Goal: Task Accomplishment & Management: Manage account settings

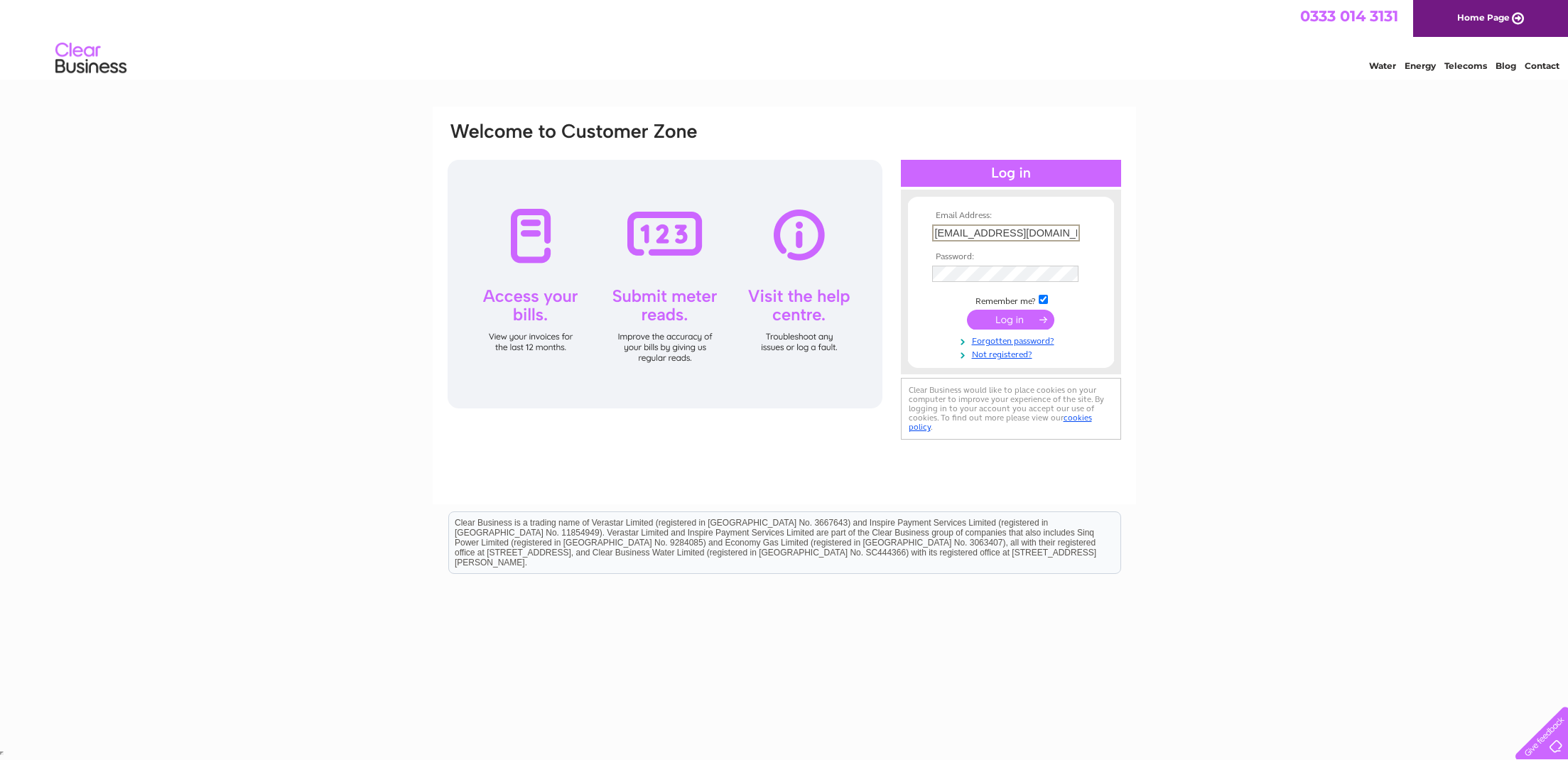
type input "info@thetiletardis.co.uk"
click at [1016, 313] on input "submit" at bounding box center [1011, 318] width 87 height 20
click at [999, 316] on input "submit" at bounding box center [1011, 320] width 87 height 20
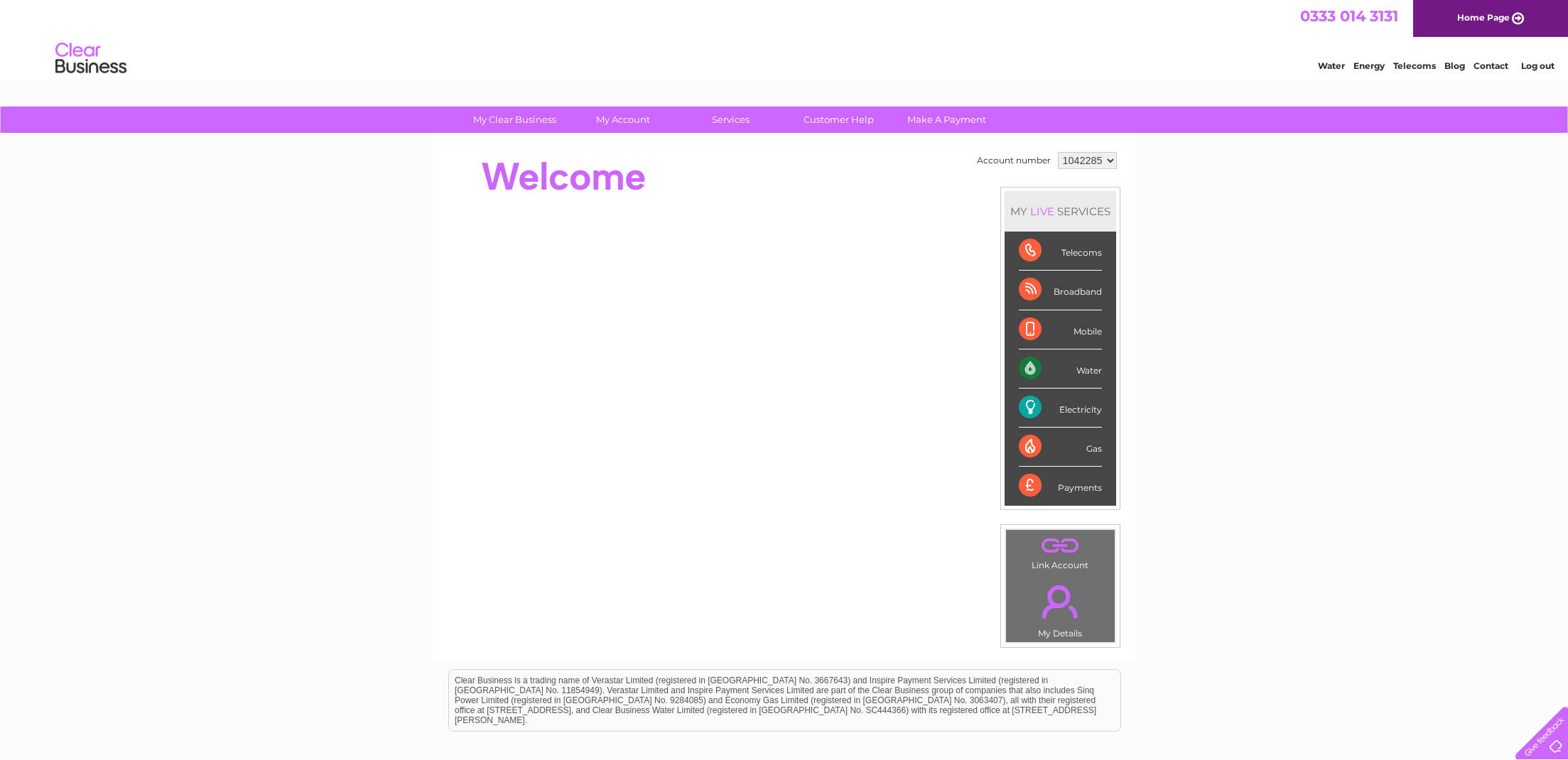
click at [1075, 412] on div "Electricity" at bounding box center [1060, 407] width 83 height 39
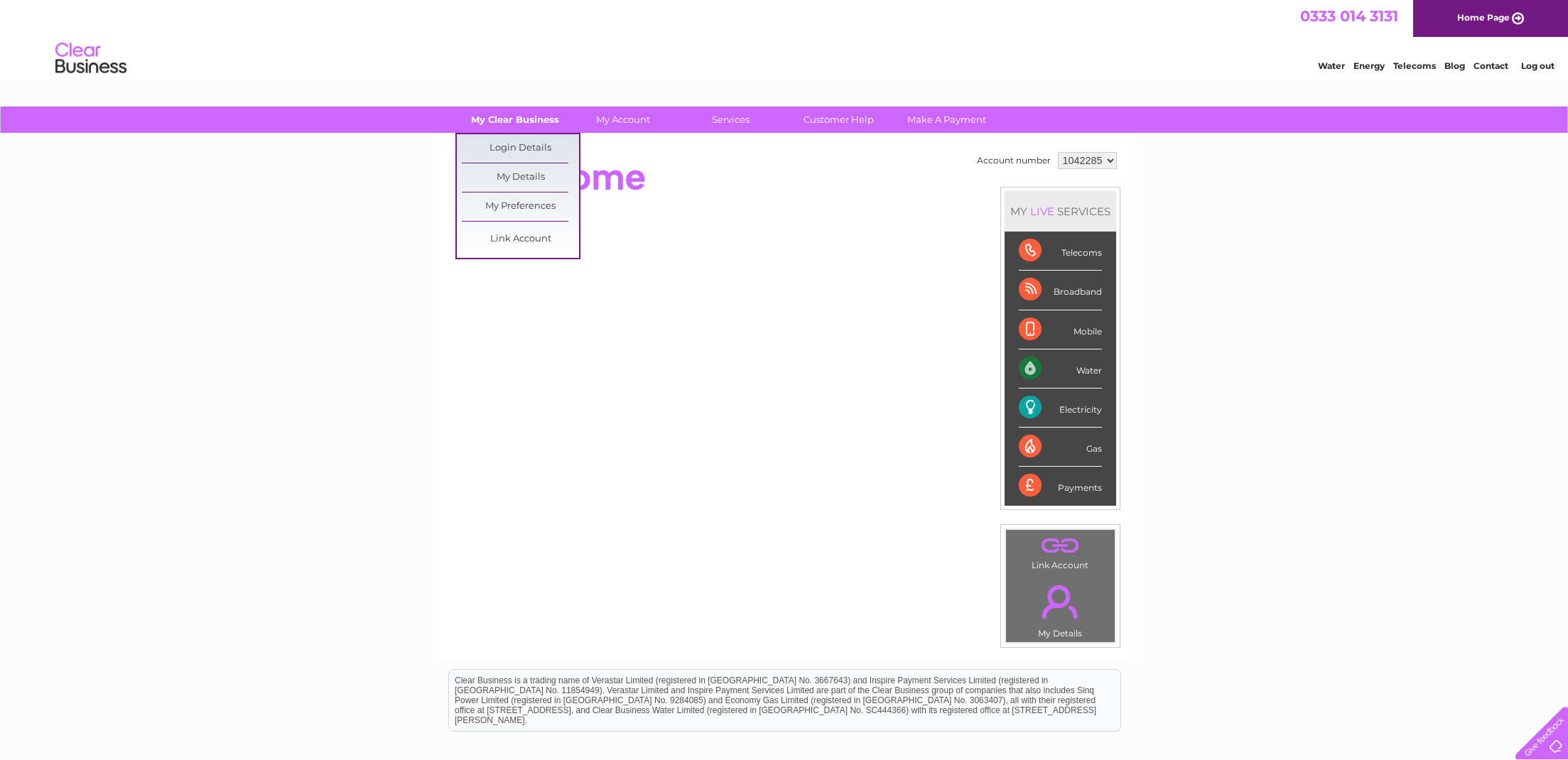
scroll to position [2, 0]
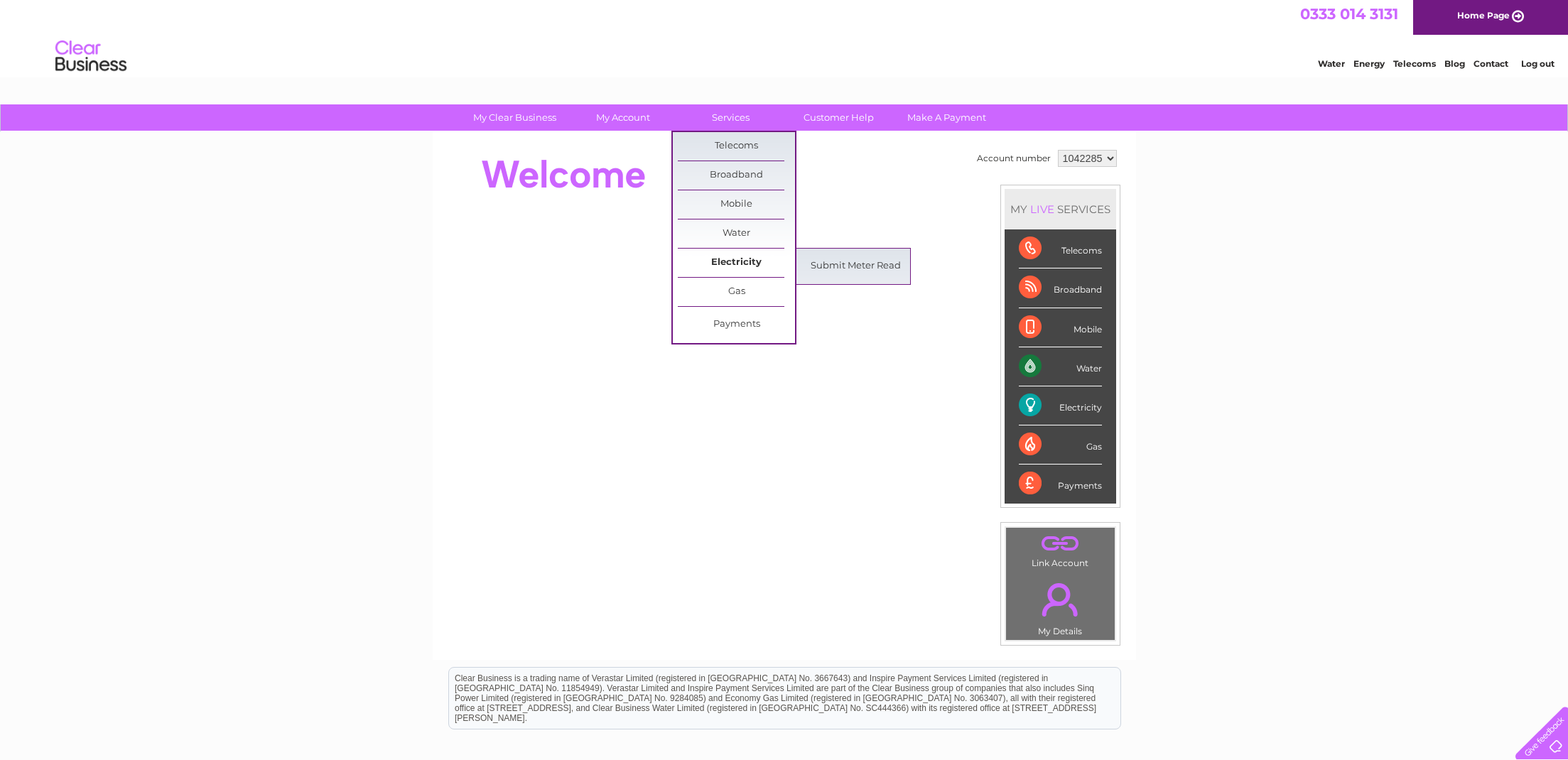
click at [729, 258] on link "Electricity" at bounding box center [736, 262] width 117 height 29
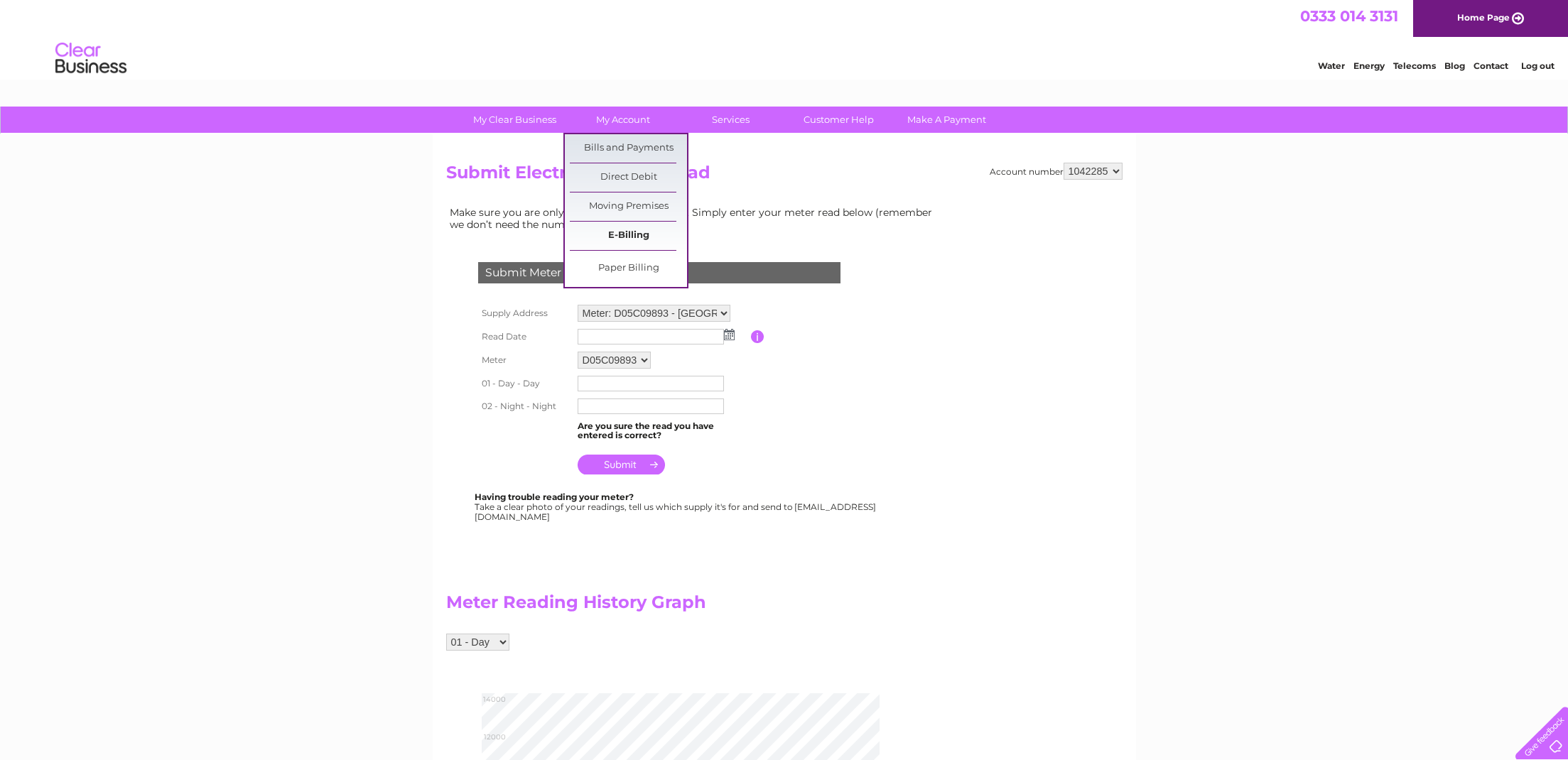
click at [625, 233] on link "E-Billing" at bounding box center [629, 235] width 117 height 29
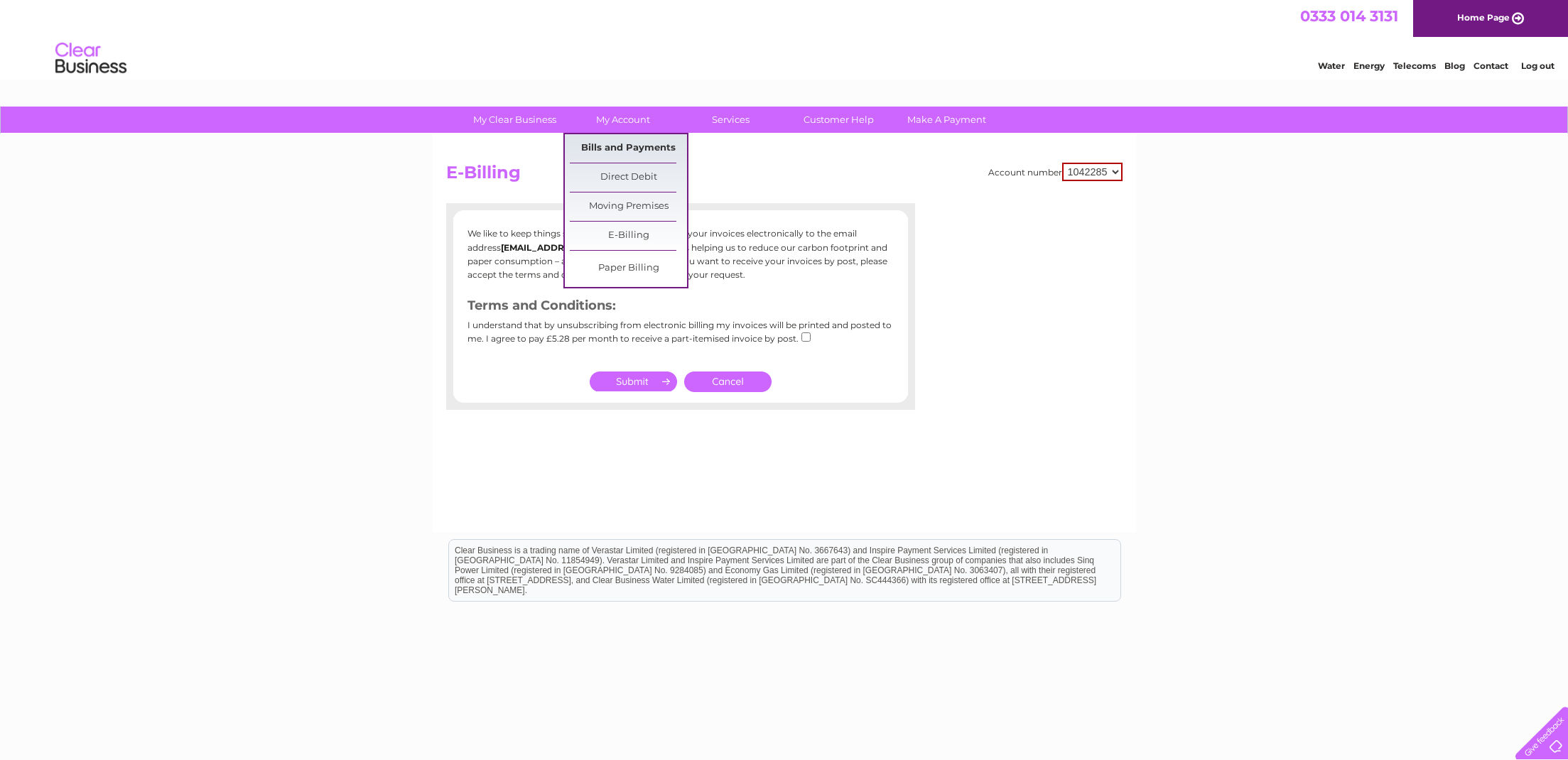
click at [625, 144] on link "Bills and Payments" at bounding box center [629, 148] width 117 height 29
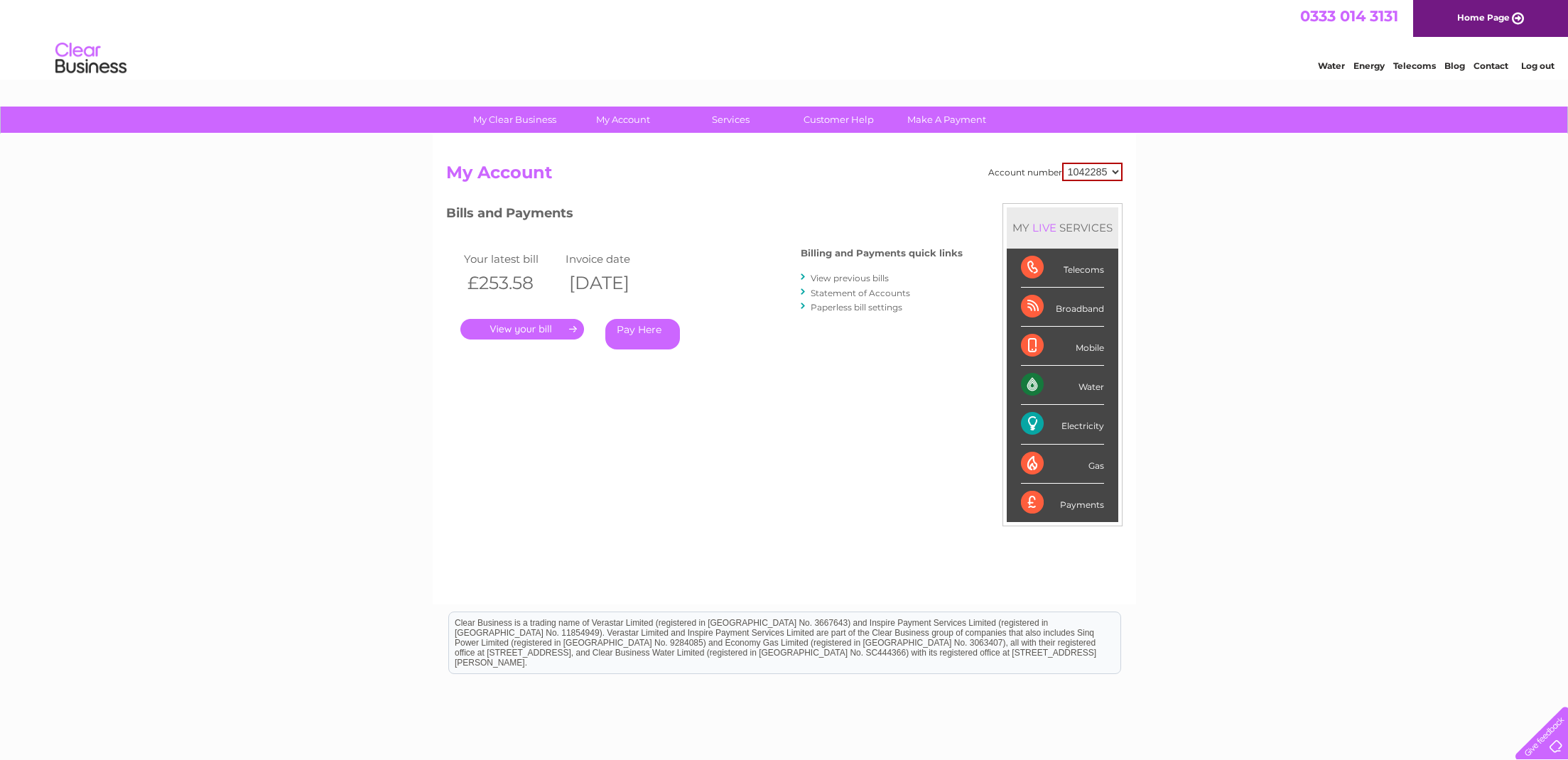
click at [538, 331] on link "." at bounding box center [522, 329] width 123 height 21
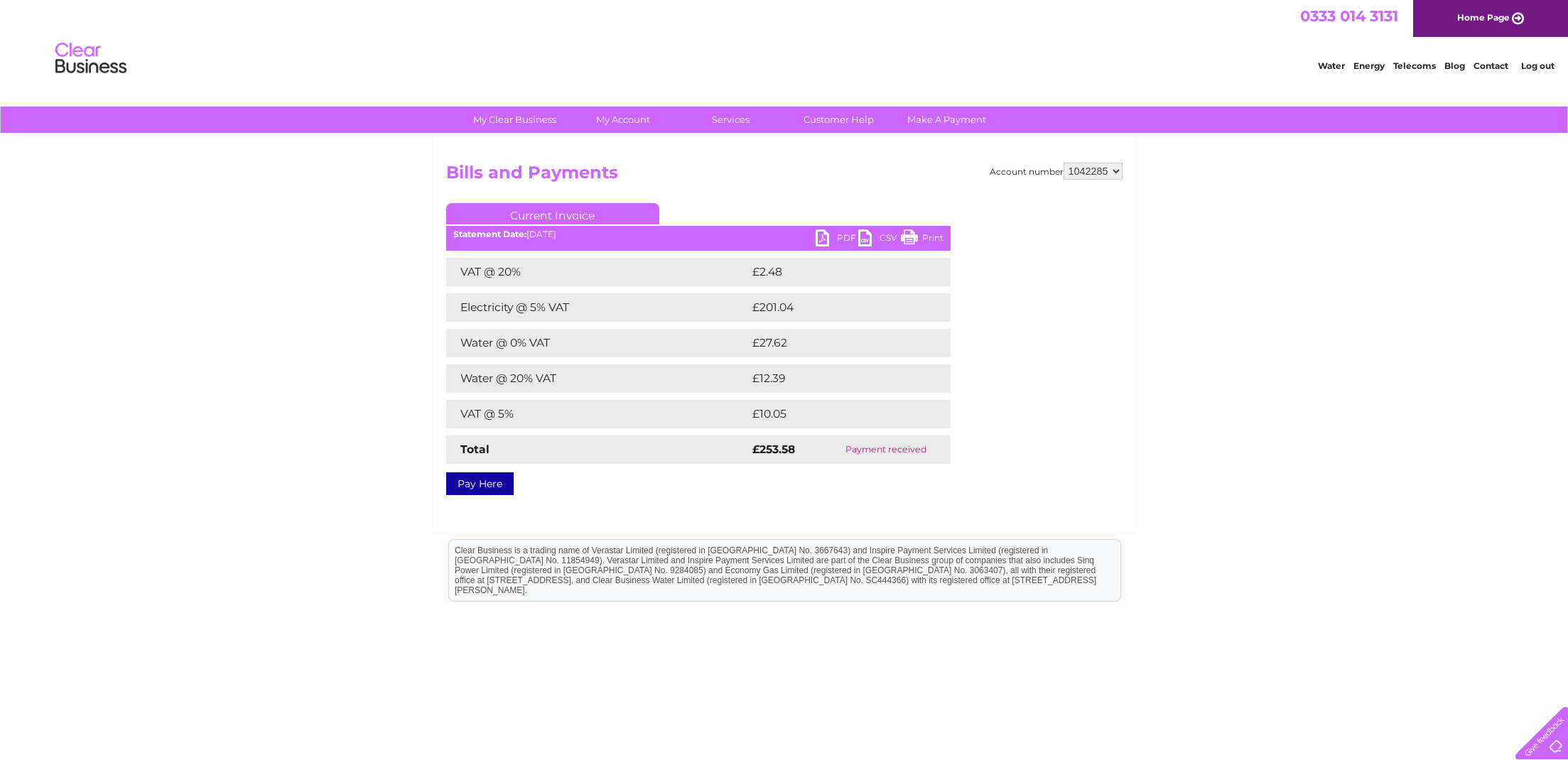
click at [826, 235] on link "PDF" at bounding box center [837, 239] width 43 height 21
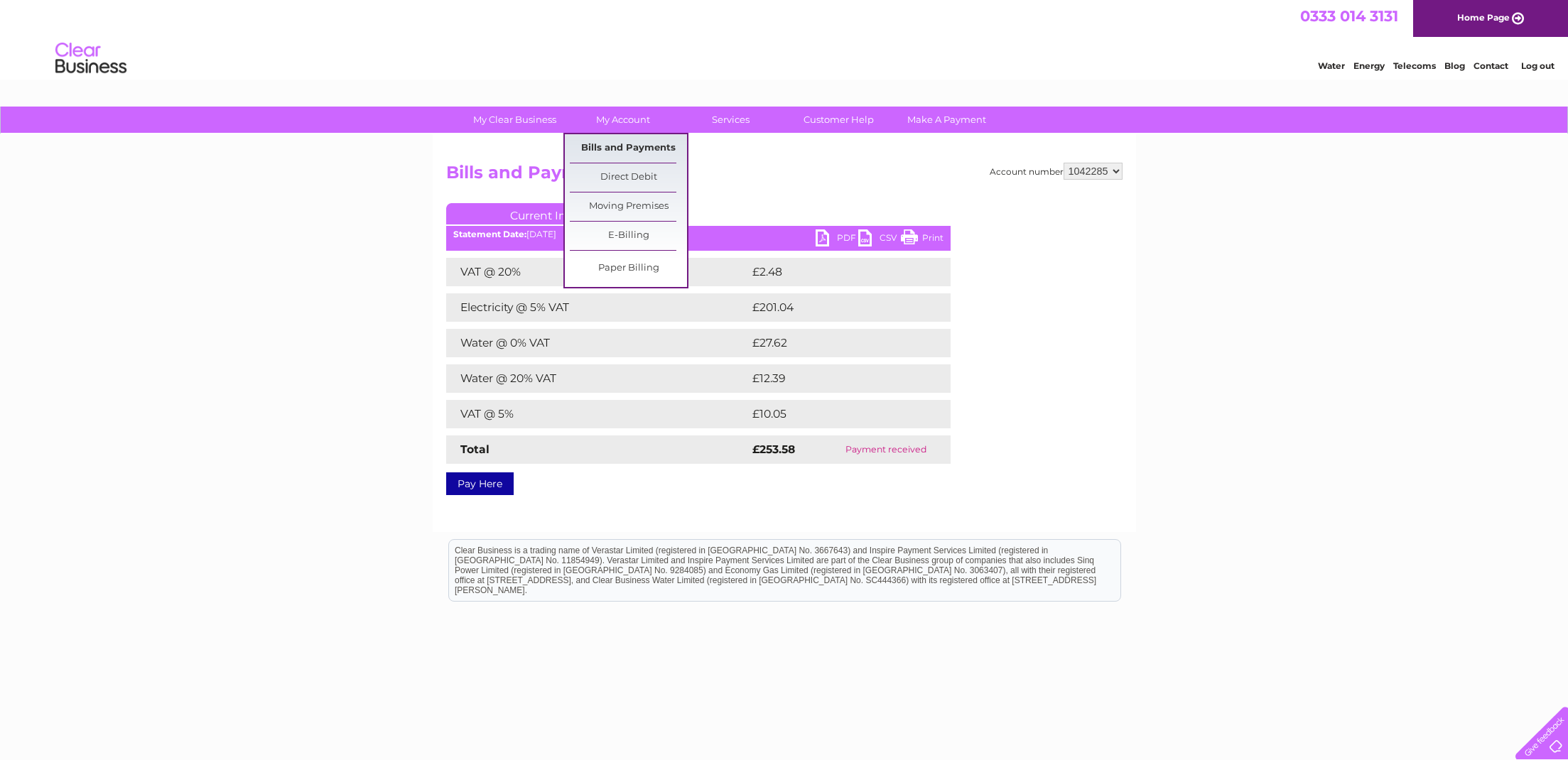
click at [625, 147] on link "Bills and Payments" at bounding box center [629, 148] width 117 height 29
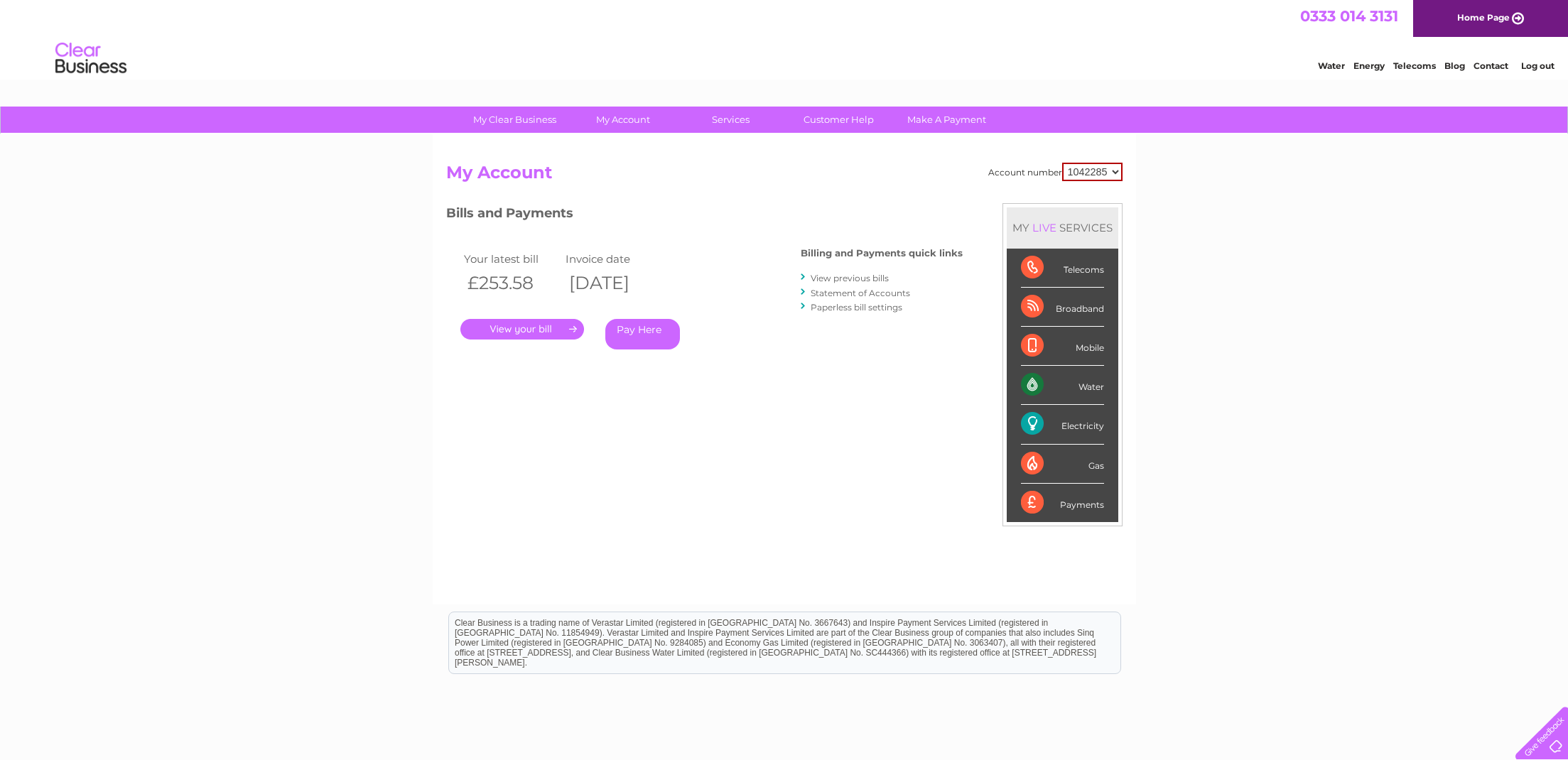
click at [840, 276] on link "View previous bills" at bounding box center [850, 278] width 78 height 11
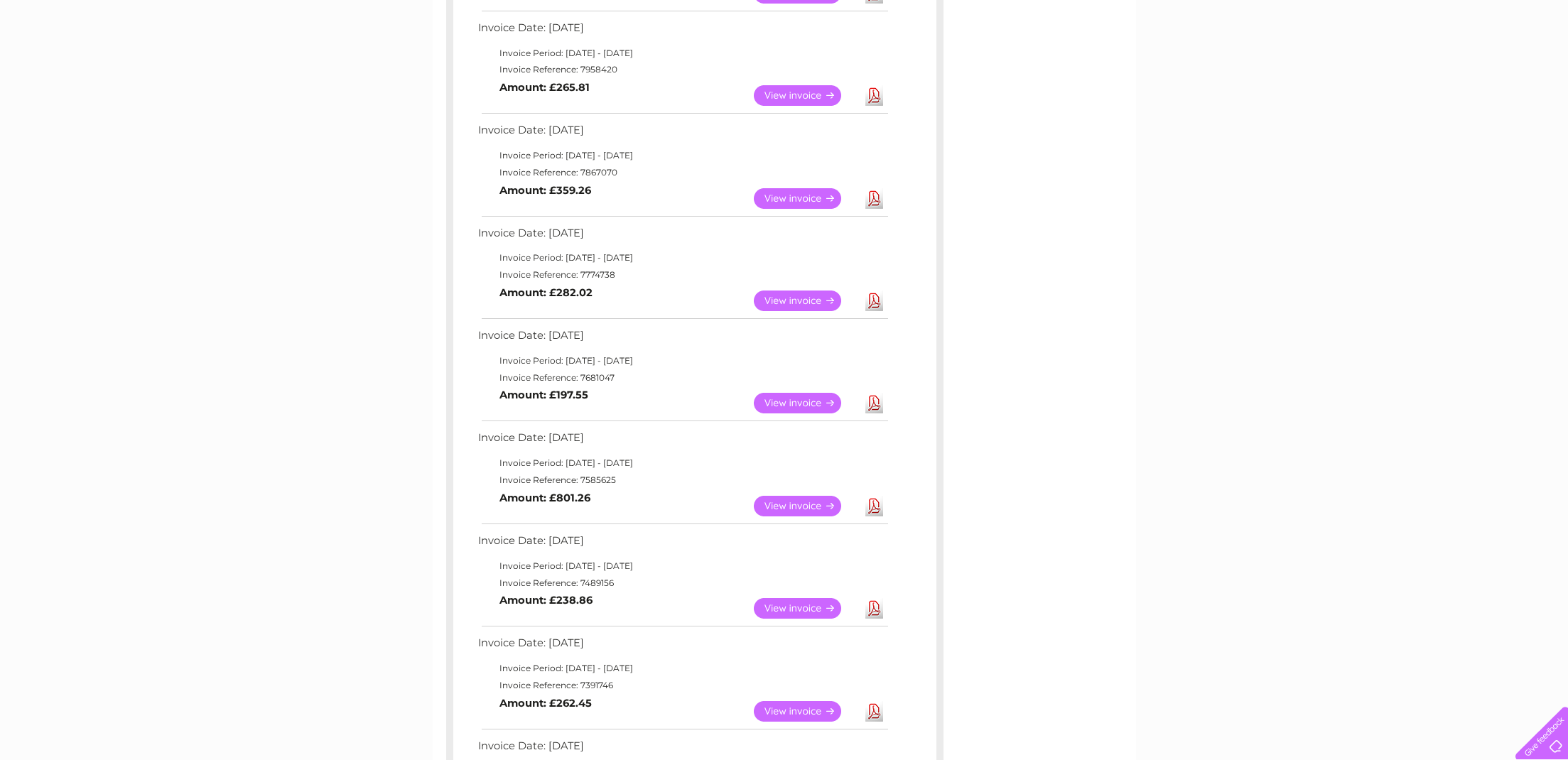
scroll to position [353, 0]
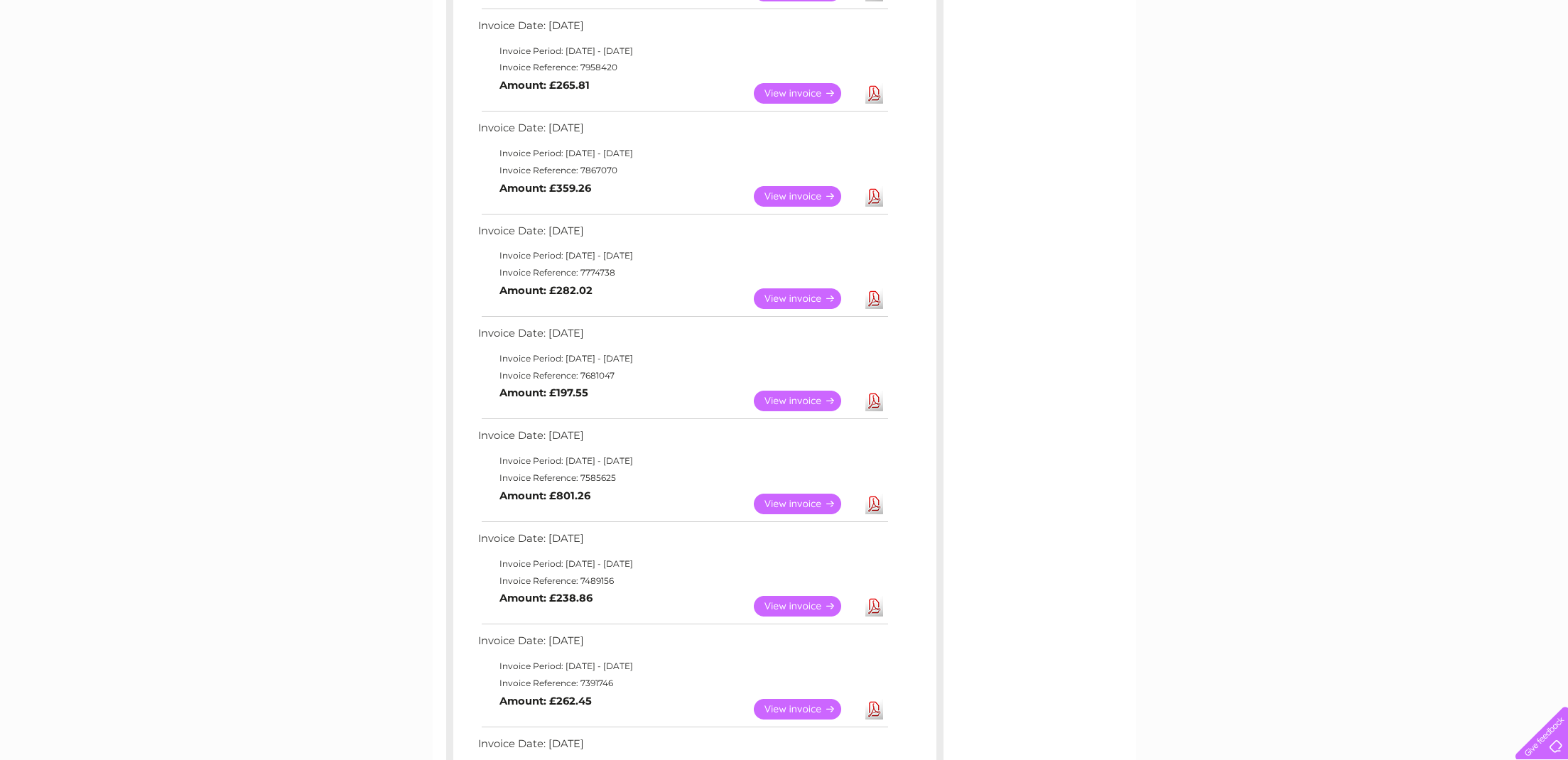
click at [781, 494] on link "View" at bounding box center [806, 504] width 104 height 21
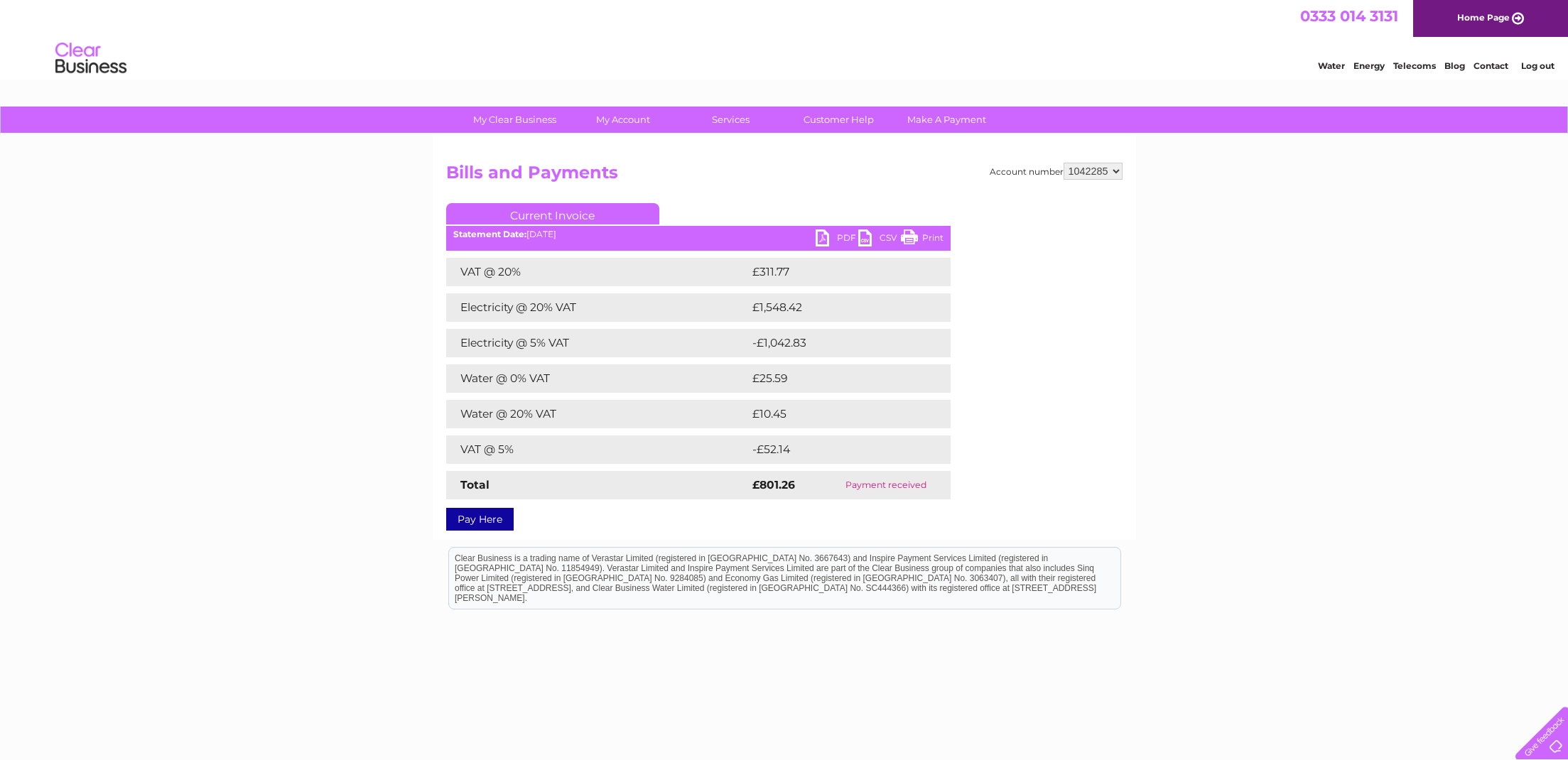
click at [825, 233] on link "PDF" at bounding box center [837, 239] width 43 height 21
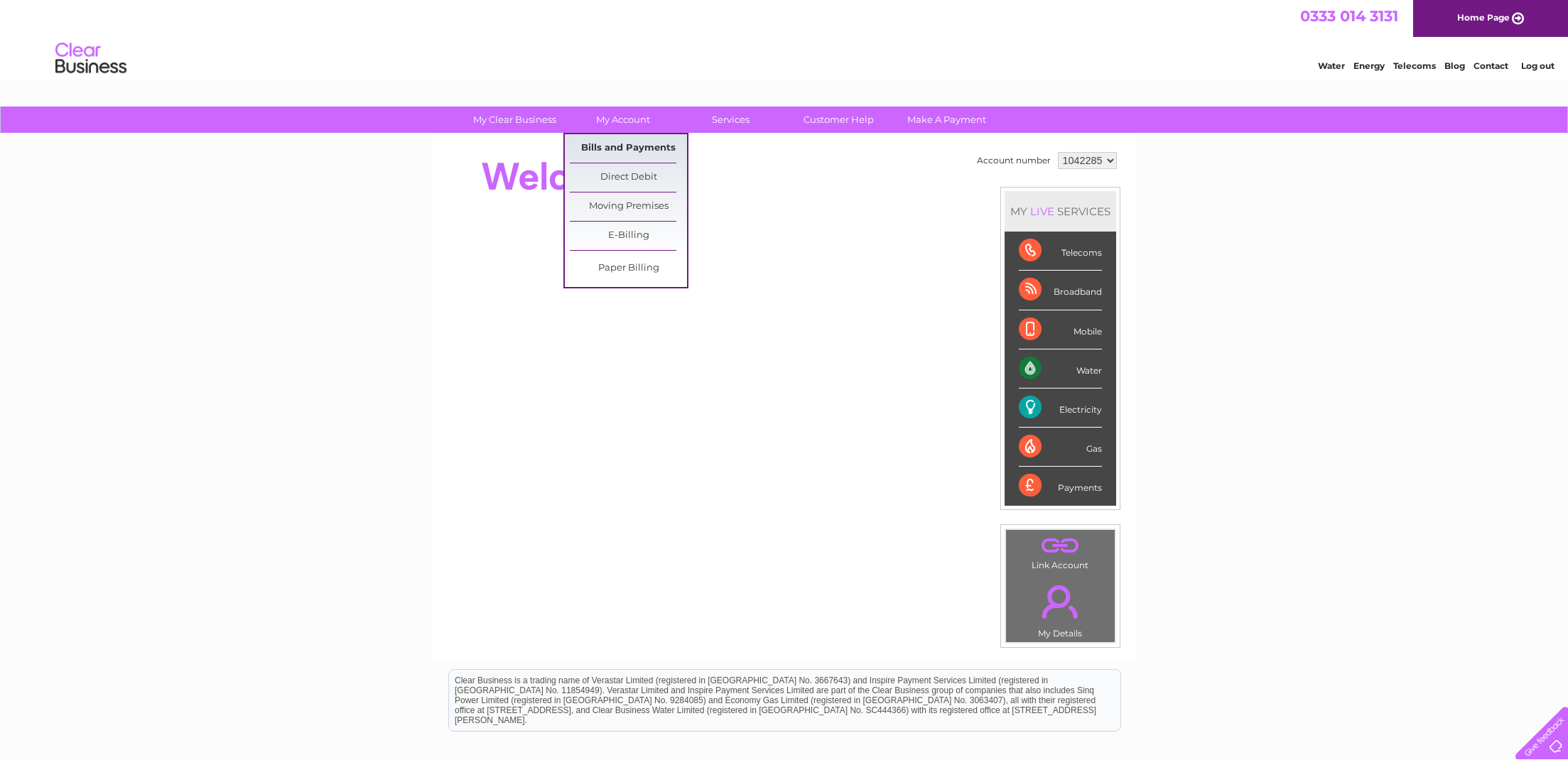
click at [627, 141] on link "Bills and Payments" at bounding box center [629, 148] width 117 height 29
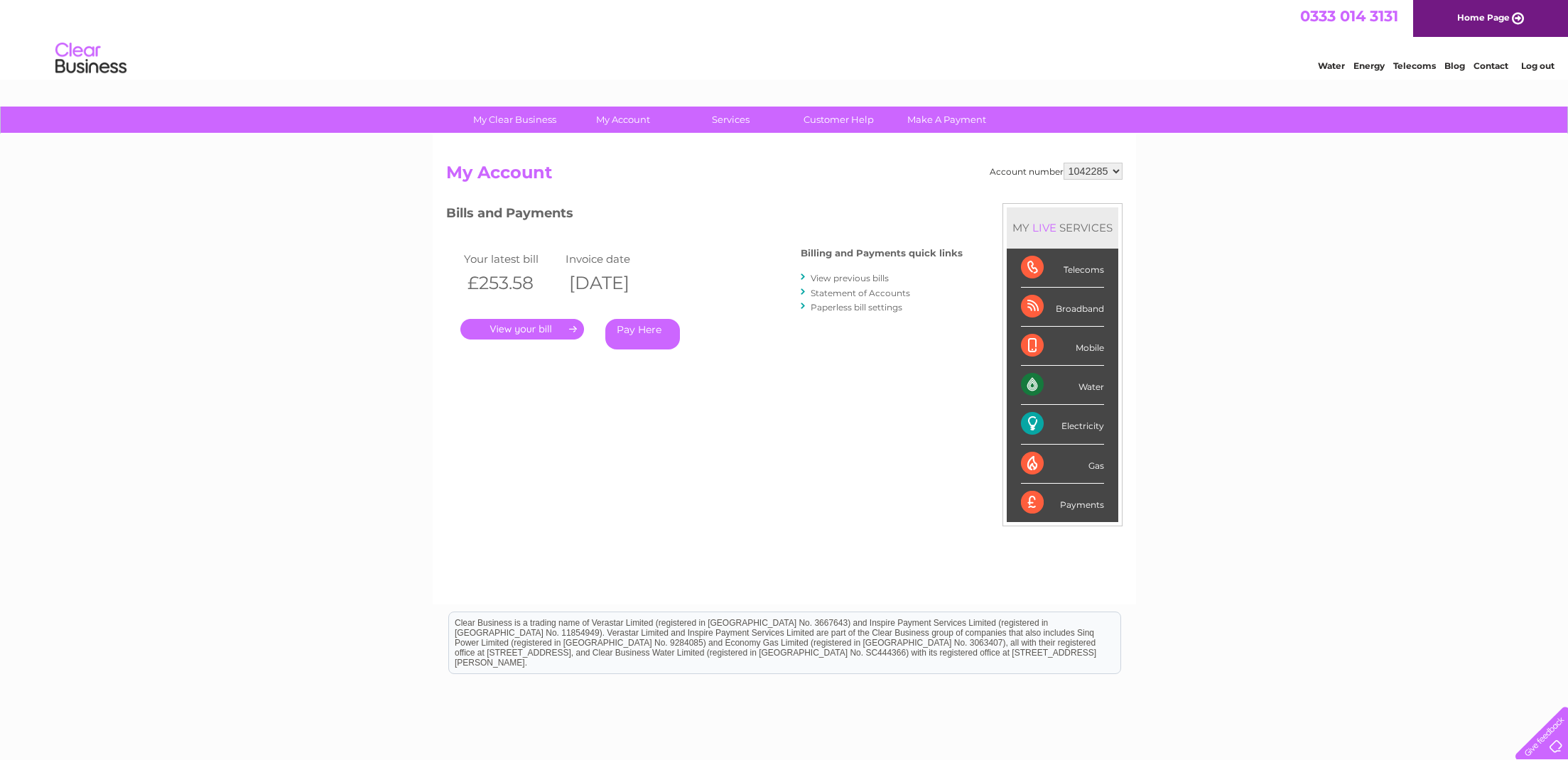
click at [541, 333] on link "." at bounding box center [522, 329] width 123 height 21
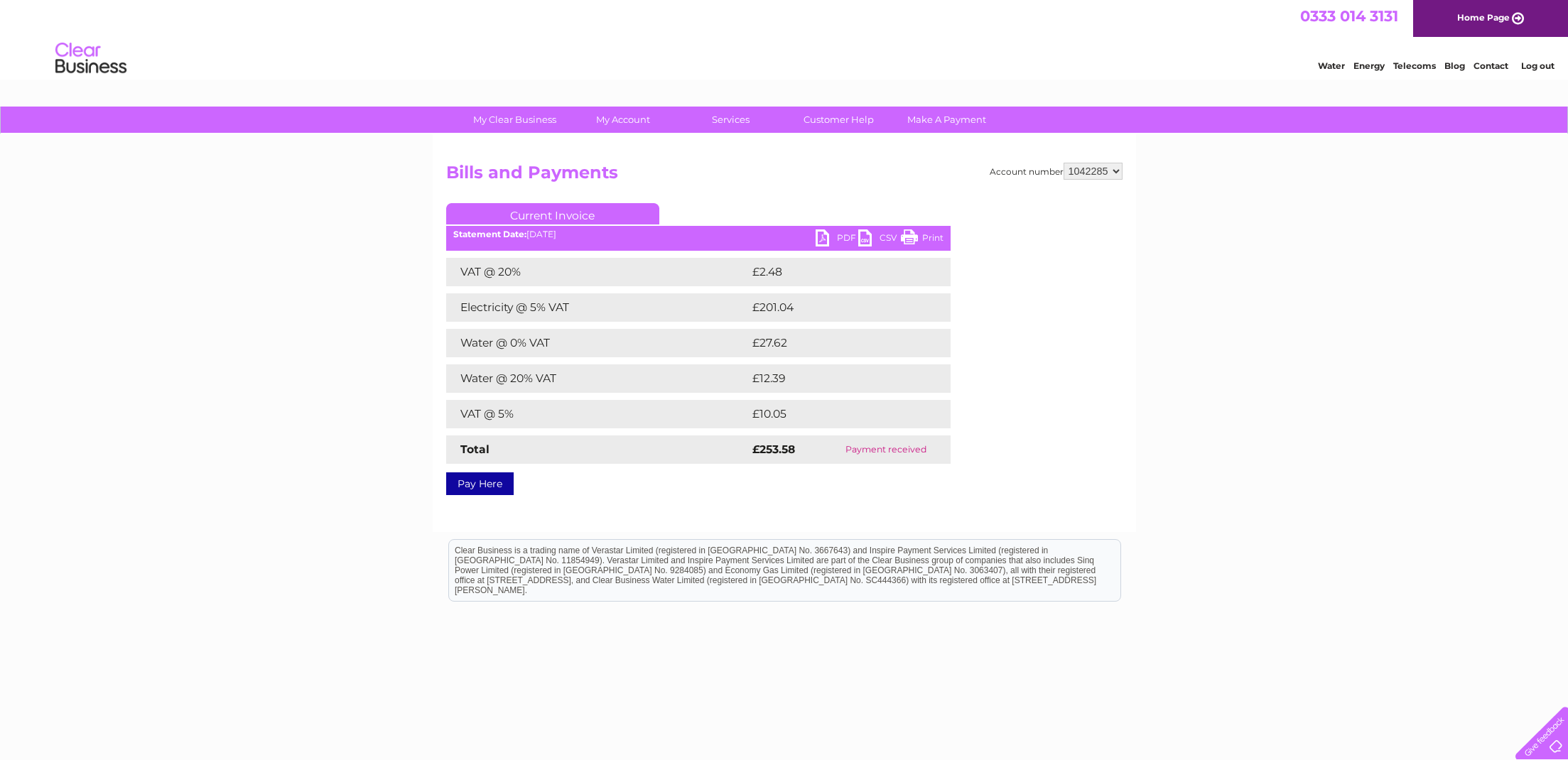
click at [829, 239] on link "PDF" at bounding box center [837, 239] width 43 height 21
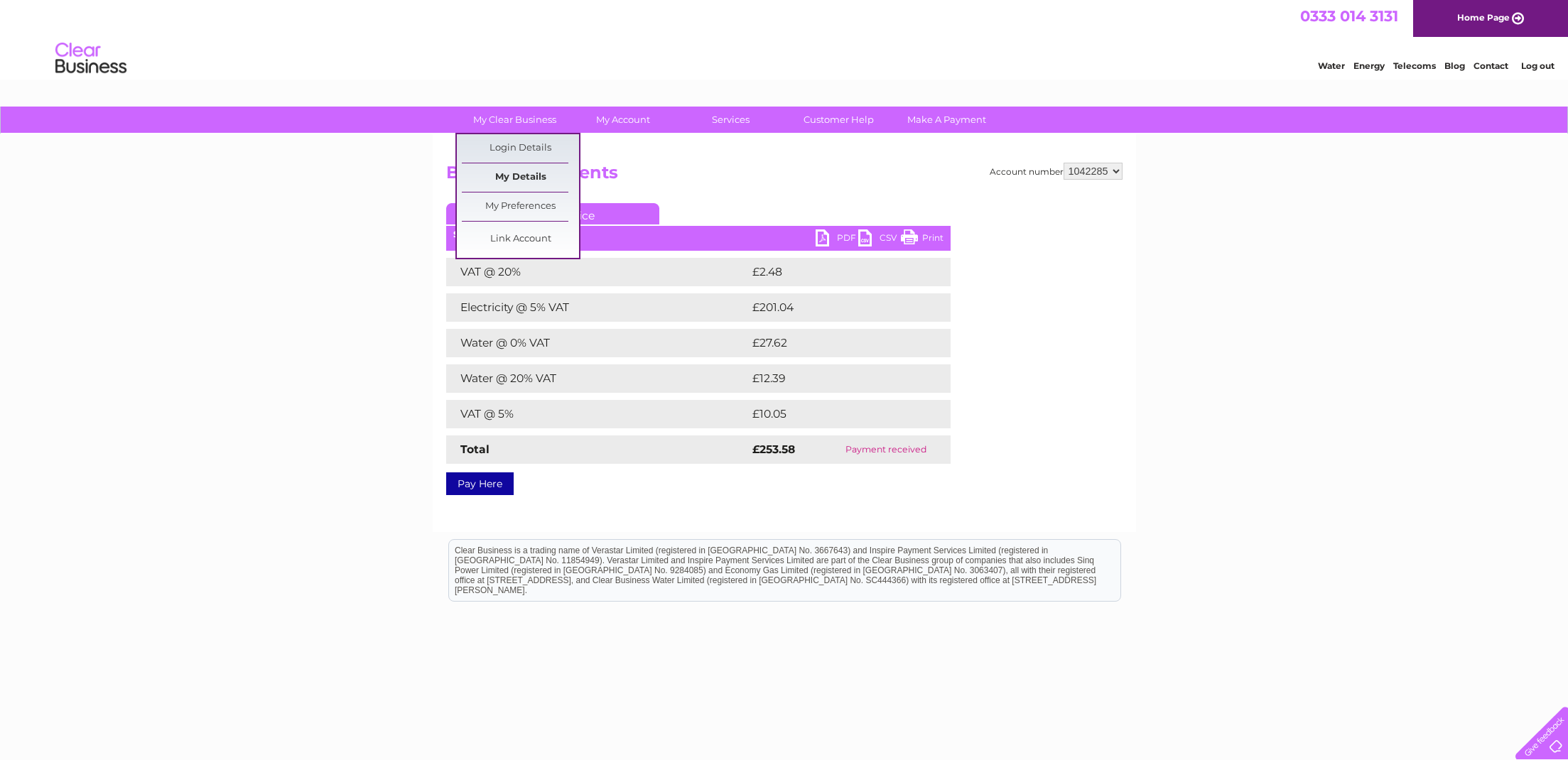
click at [512, 176] on link "My Details" at bounding box center [521, 177] width 117 height 29
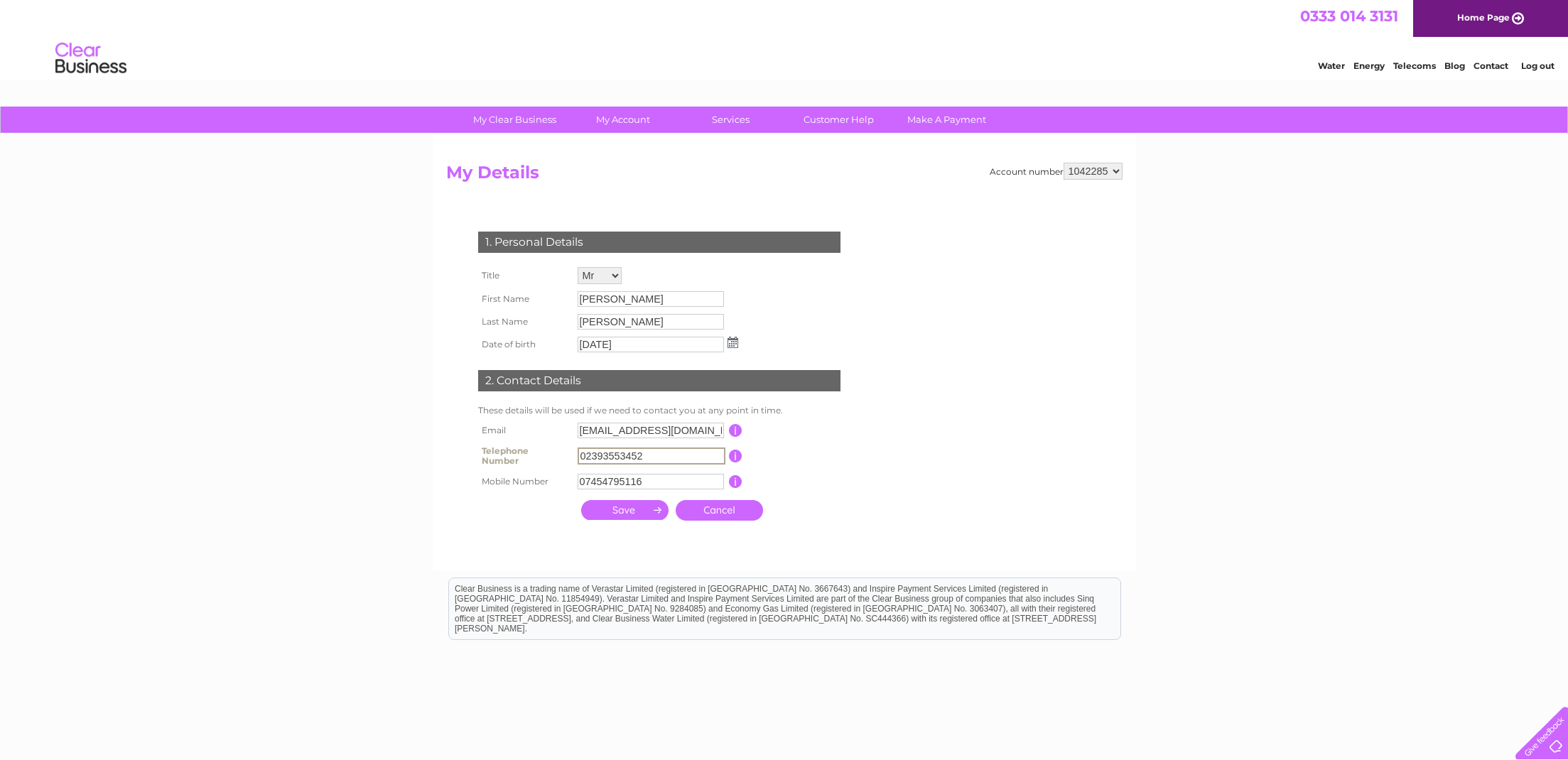
type input "02393553452"
type input "07845544446"
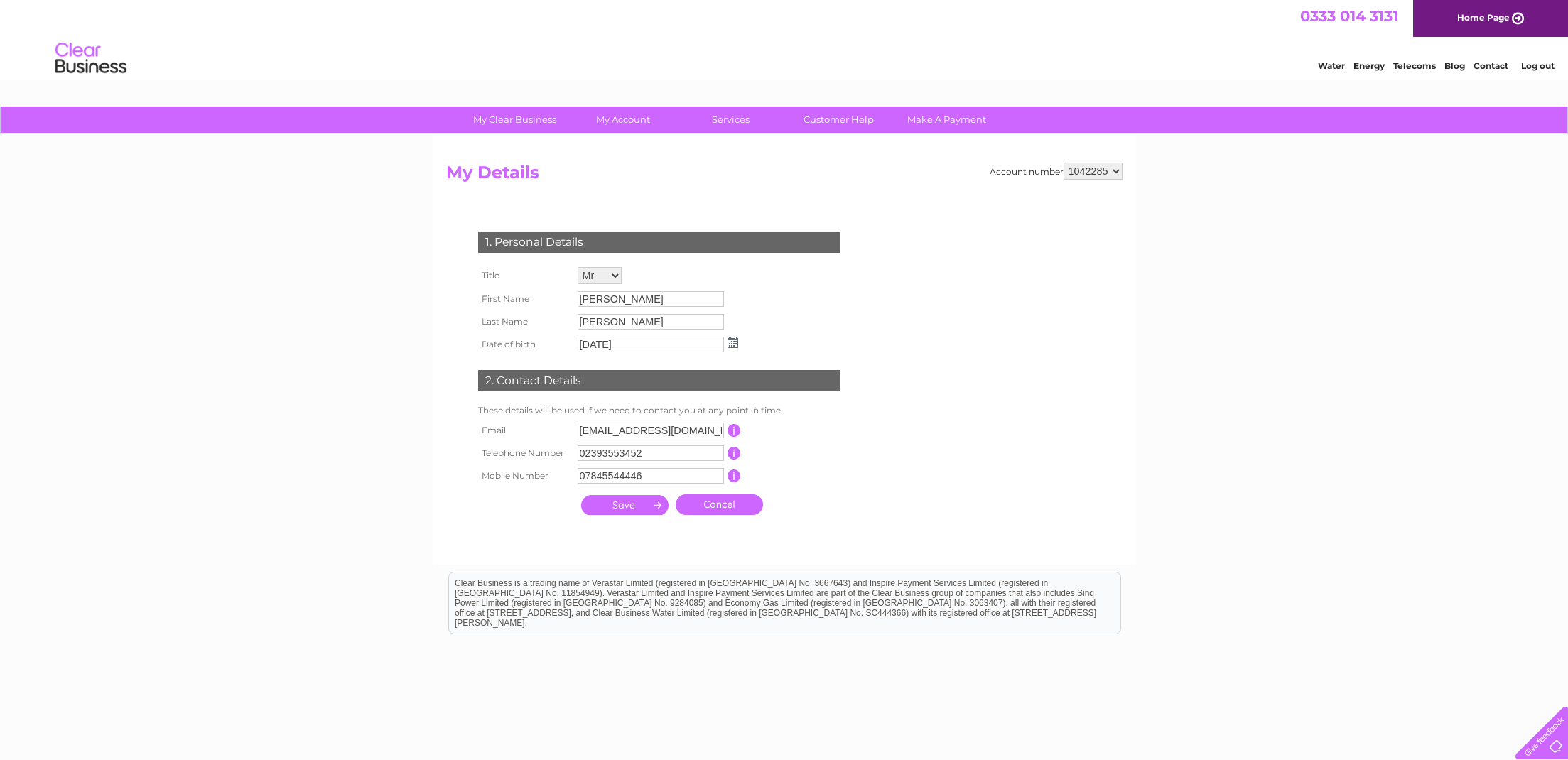
click at [634, 510] on input "submit" at bounding box center [625, 505] width 87 height 20
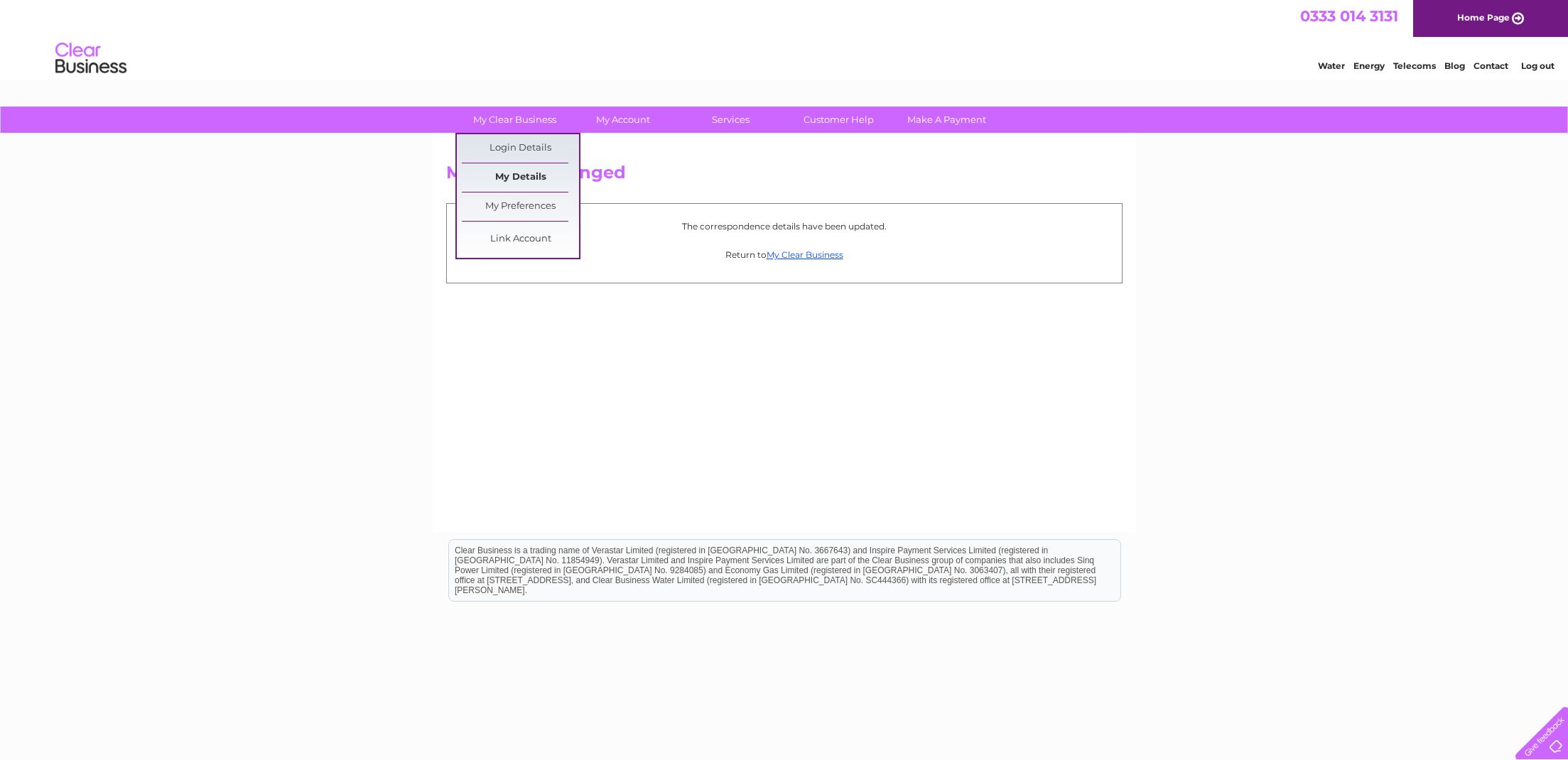
click at [510, 176] on link "My Details" at bounding box center [521, 177] width 117 height 29
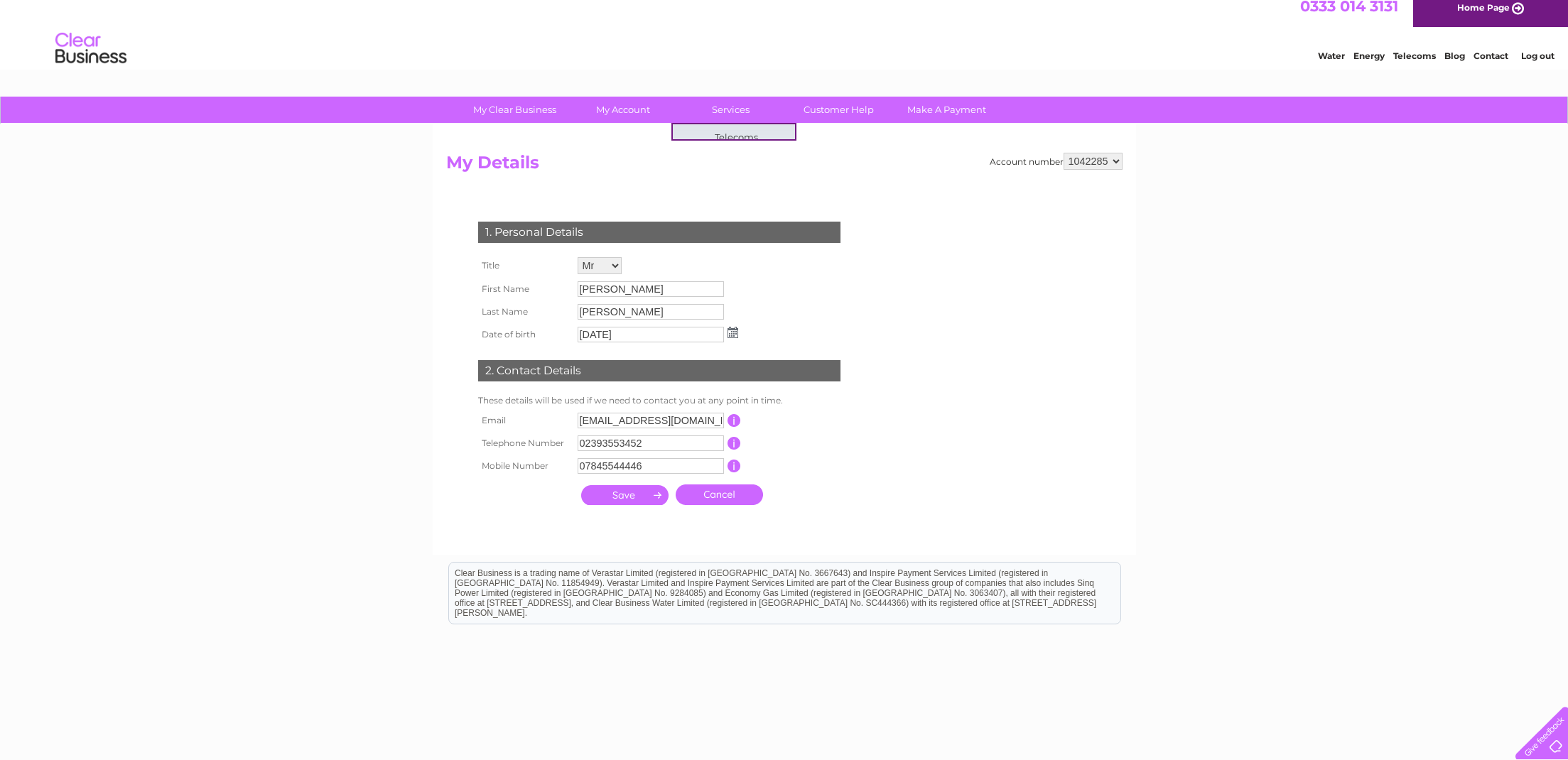
scroll to position [10, 0]
click at [1019, 63] on div "Water Energy Telecoms Blog Contact Log out" at bounding box center [784, 50] width 1568 height 46
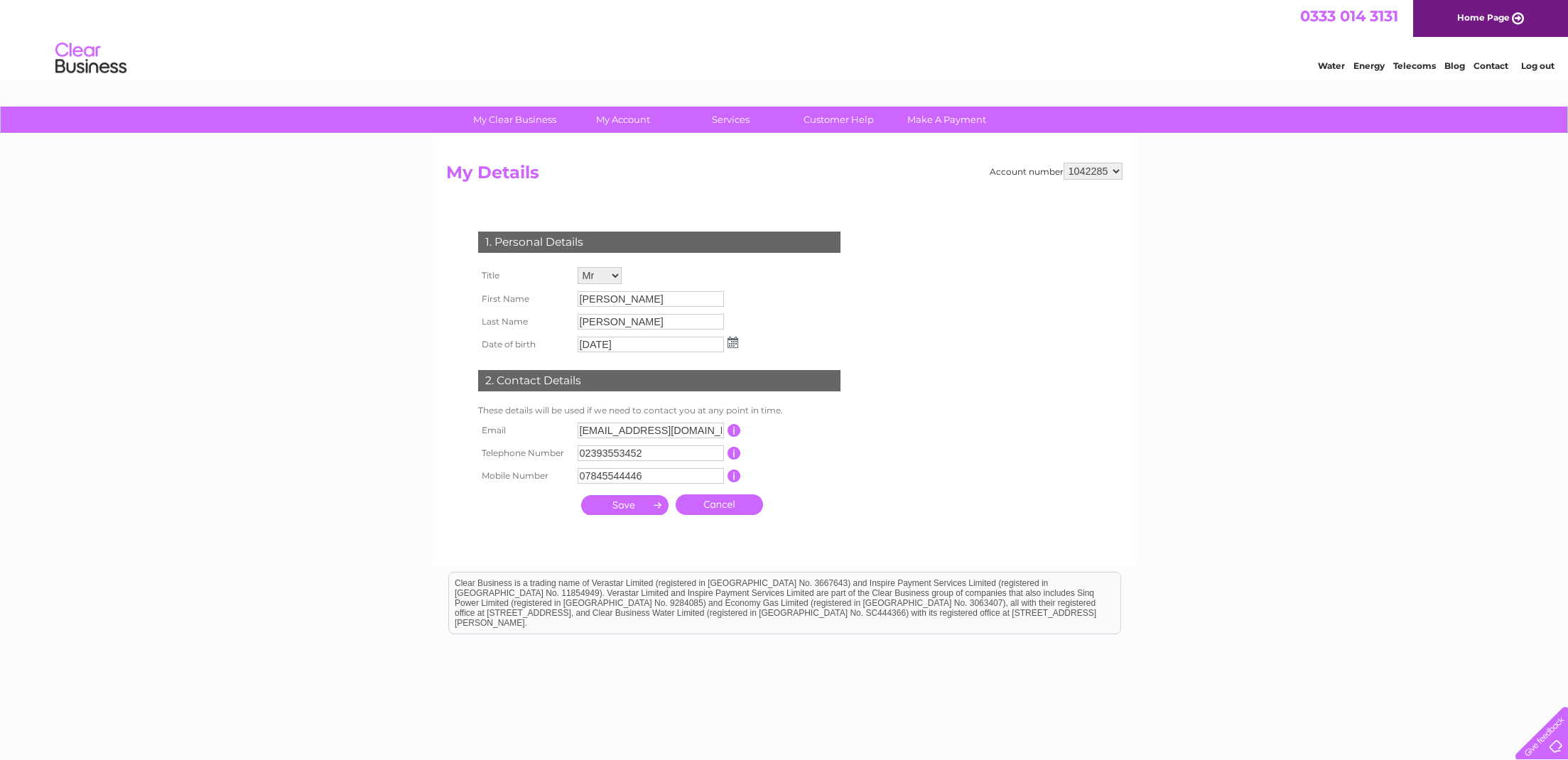
scroll to position [0, 0]
click at [1500, 20] on link "Home Page" at bounding box center [1490, 18] width 155 height 37
